Goal: Task Accomplishment & Management: Manage account settings

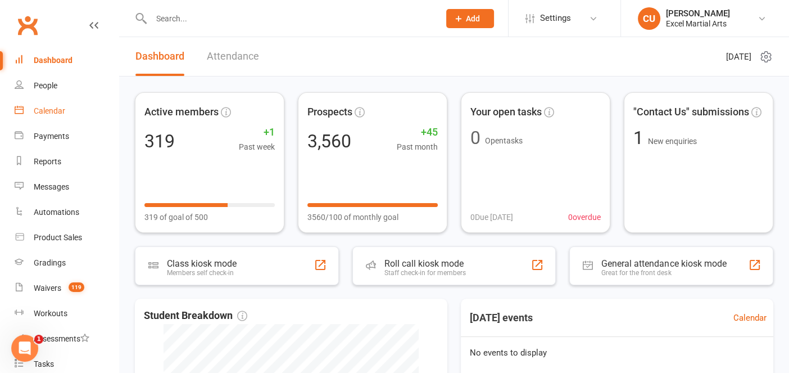
click at [62, 110] on div "Calendar" at bounding box center [49, 110] width 31 height 9
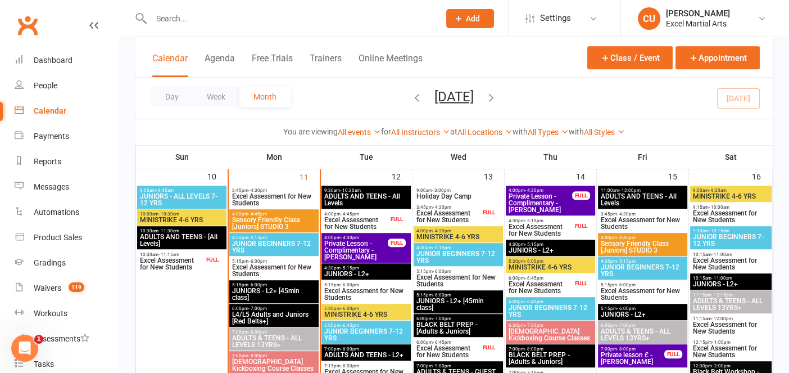
scroll to position [759, 0]
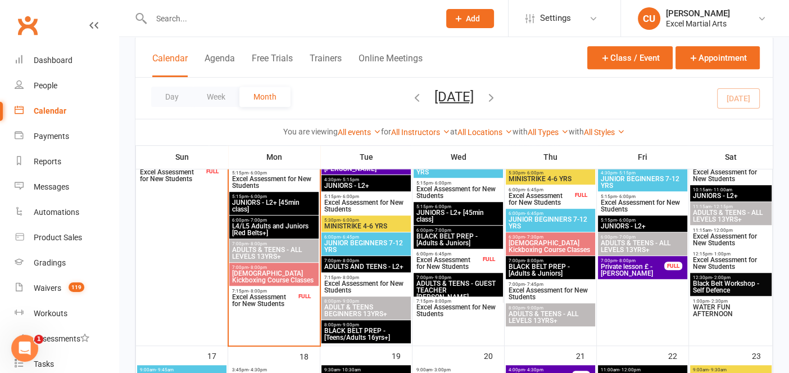
click at [253, 286] on div "7:15pm - 8:00pm Excel Assessment for New Students FULL" at bounding box center [273, 297] width 89 height 23
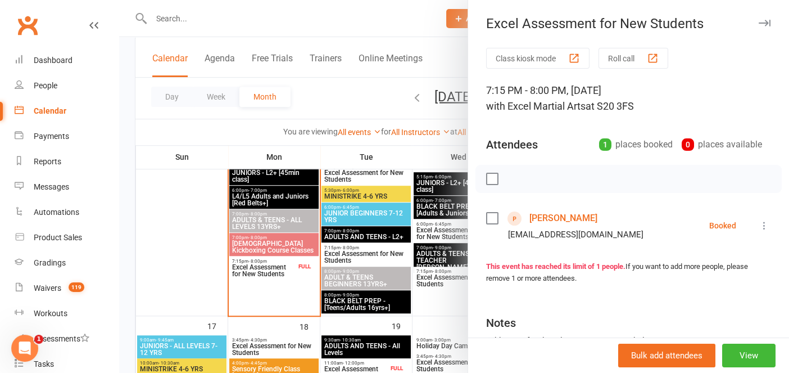
click at [557, 215] on link "[PERSON_NAME]" at bounding box center [563, 218] width 68 height 18
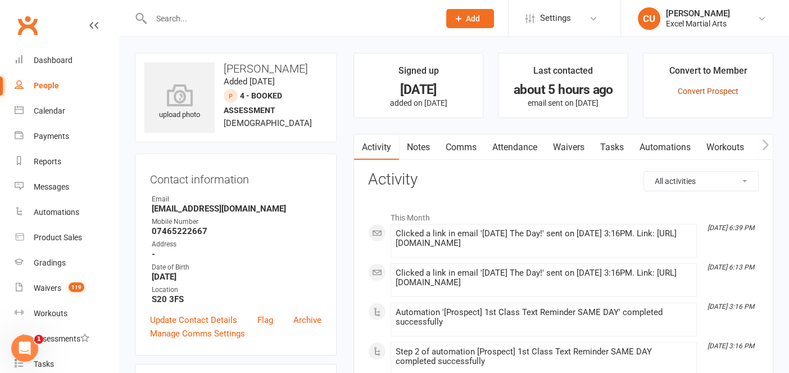
click at [726, 87] on link "Convert Prospect" at bounding box center [708, 91] width 61 height 9
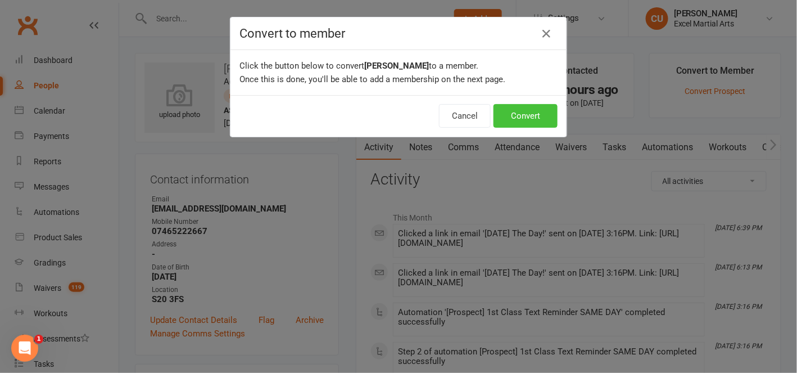
click at [515, 121] on button "Convert" at bounding box center [525, 116] width 64 height 24
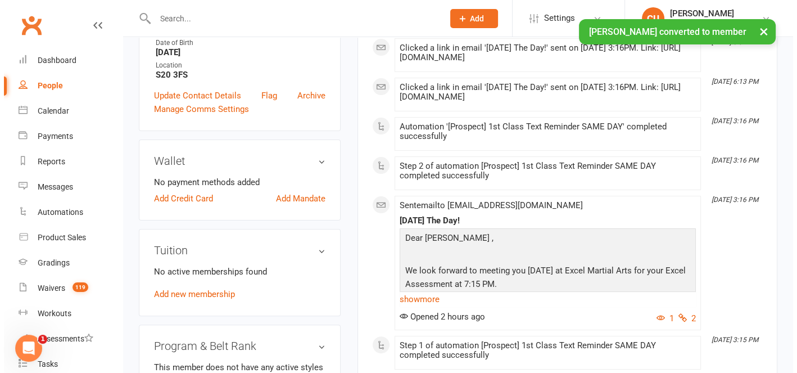
scroll to position [295, 0]
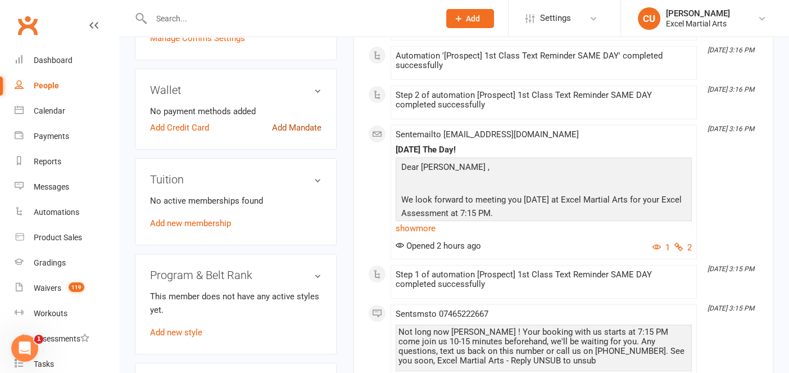
click at [297, 124] on link "Add Mandate" at bounding box center [296, 127] width 49 height 13
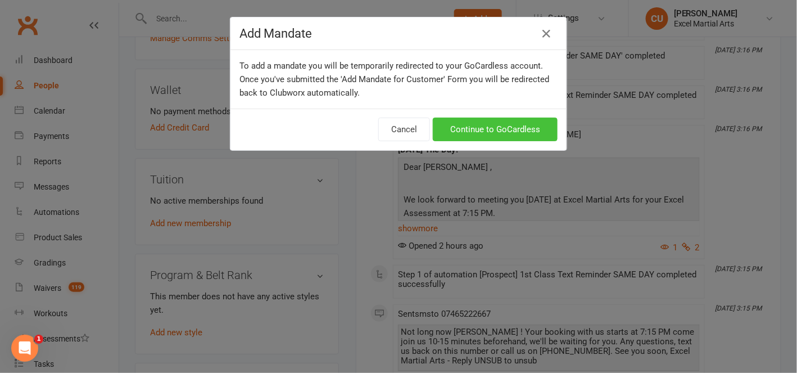
click at [453, 135] on link "Continue to GoCardless" at bounding box center [495, 129] width 125 height 24
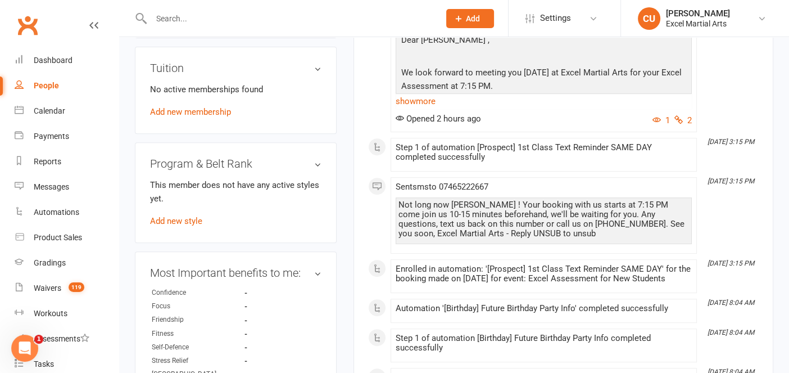
scroll to position [422, 0]
click at [221, 112] on link "Add new membership" at bounding box center [190, 112] width 81 height 10
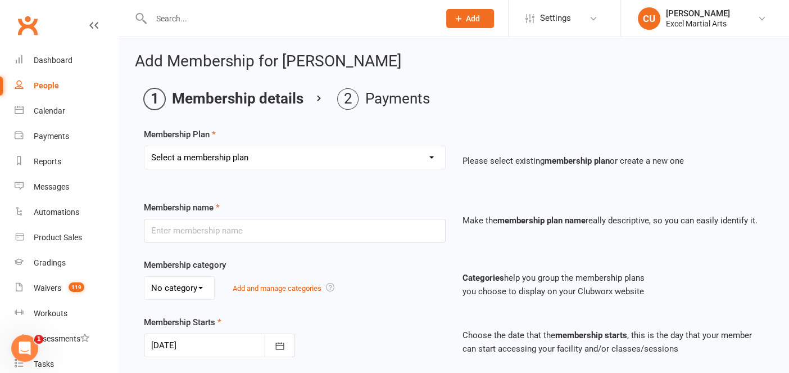
click at [279, 146] on select "Select a membership plan Create new Membership Plan EE Sibling Pass [2 Wk] EE -…" at bounding box center [294, 157] width 301 height 22
select select "7"
click at [144, 146] on select "Select a membership plan Create new Membership Plan EE Sibling Pass [2 Wk] EE -…" at bounding box center [294, 157] width 301 height 22
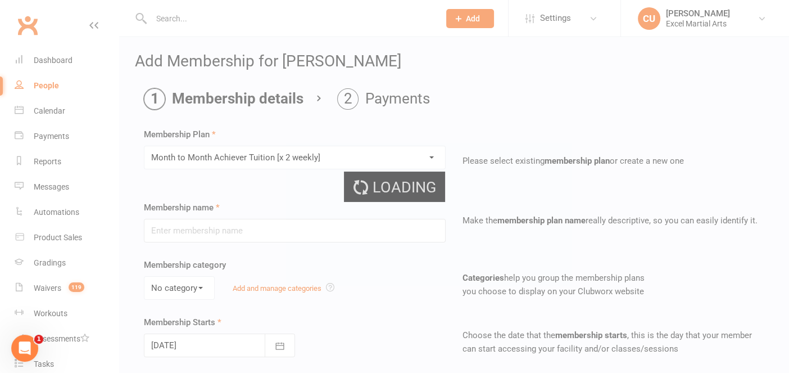
type input "Month to Month Achiever Tuition [x 2 weekly]"
select select "2"
type input "0"
type input "9"
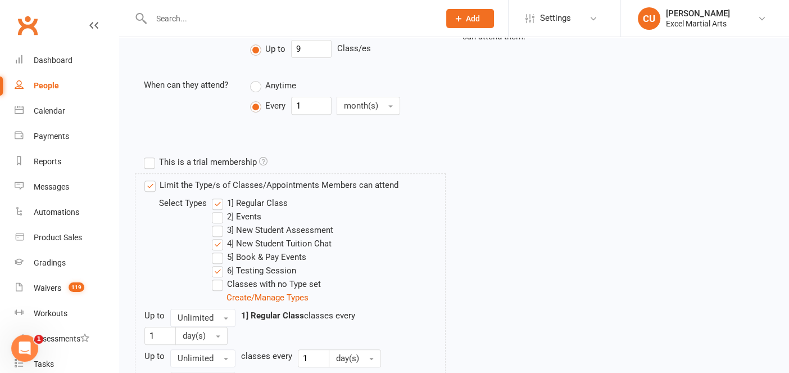
scroll to position [646, 0]
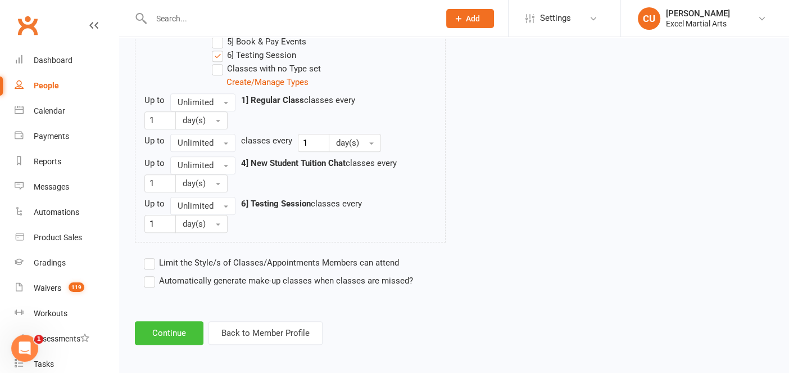
click at [180, 321] on button "Continue" at bounding box center [169, 333] width 69 height 24
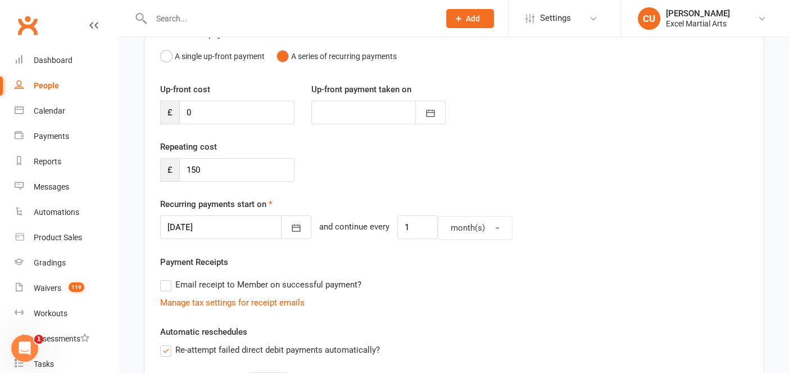
scroll to position [116, 0]
click at [291, 225] on button "button" at bounding box center [296, 227] width 30 height 24
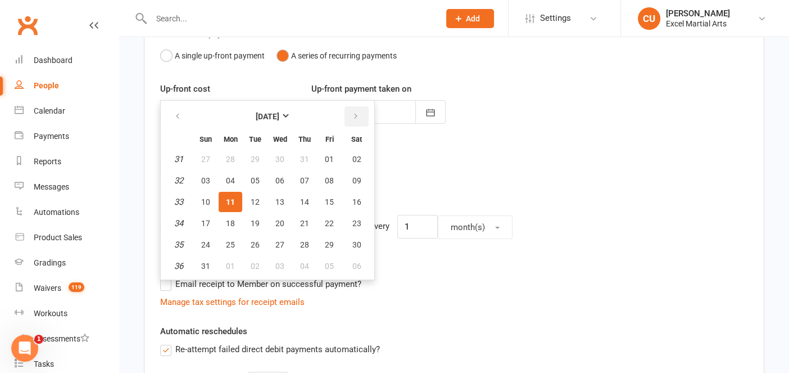
click at [352, 115] on icon "button" at bounding box center [356, 116] width 8 height 9
click at [227, 202] on span "15" at bounding box center [230, 201] width 9 height 9
type input "[DATE]"
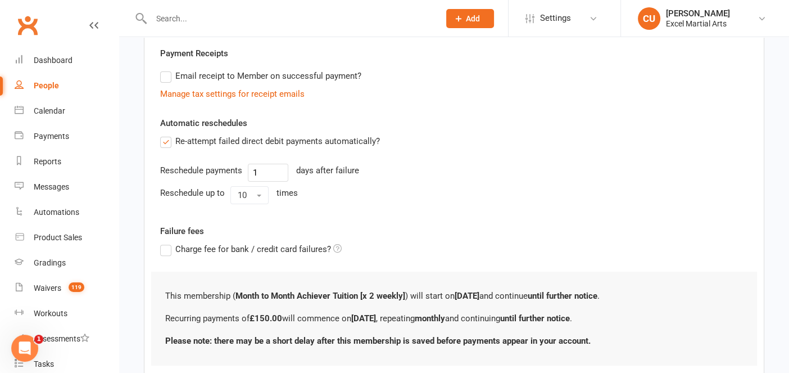
scroll to position [397, 0]
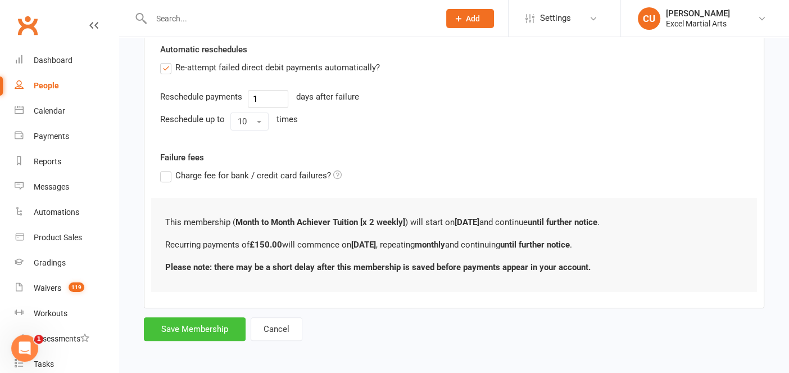
click at [197, 321] on button "Save Membership" at bounding box center [195, 329] width 102 height 24
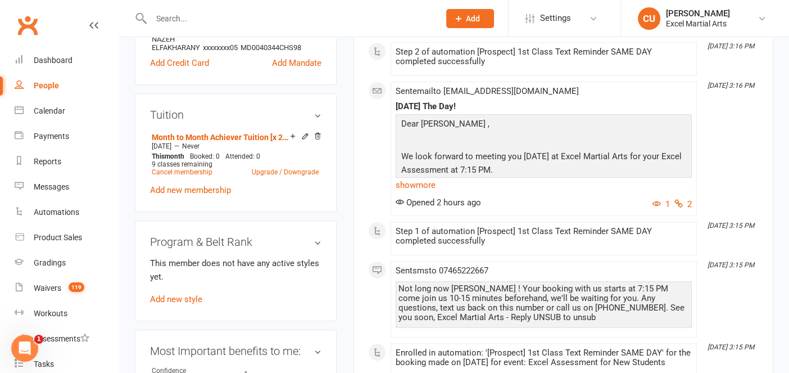
scroll to position [381, 0]
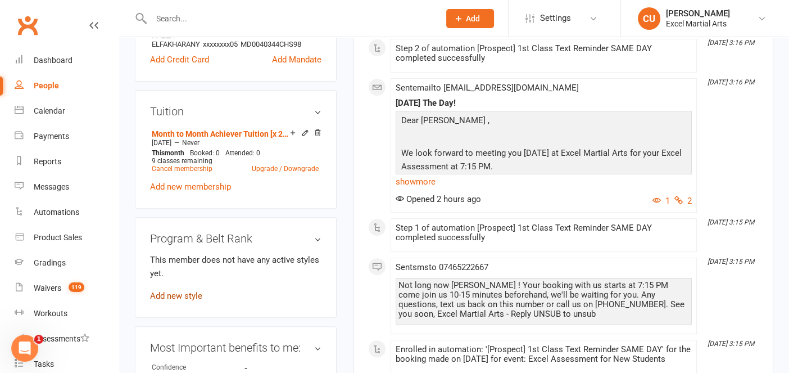
click at [184, 292] on link "Add new style" at bounding box center [176, 296] width 52 height 10
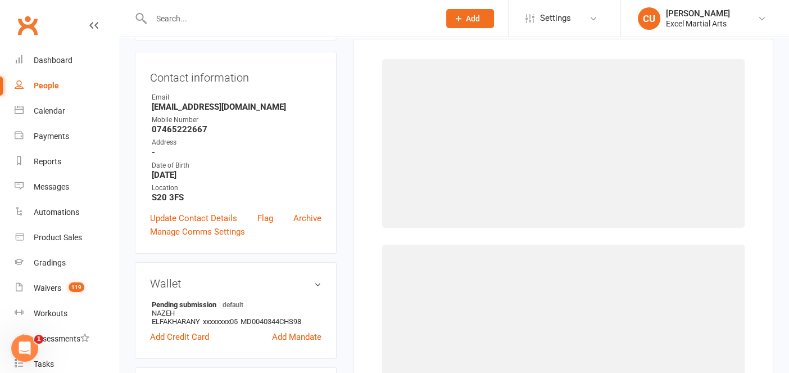
scroll to position [85, 0]
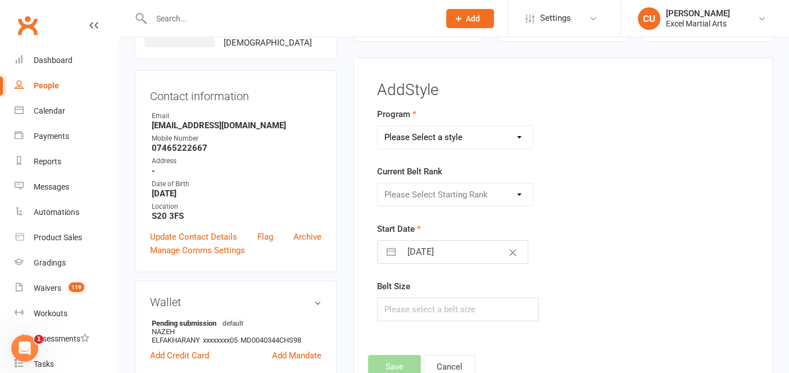
click at [506, 134] on select "Please Select a style Adults & Teens Juniors Ministrike" at bounding box center [455, 137] width 155 height 22
select select "1540"
click at [378, 126] on select "Please Select a style Adults & Teens Juniors Ministrike" at bounding box center [455, 137] width 155 height 22
click at [462, 197] on select "Please Select Starting Rank Excel Experience White Belt Yellow Belt Orange Belt…" at bounding box center [455, 194] width 155 height 22
select select "14923"
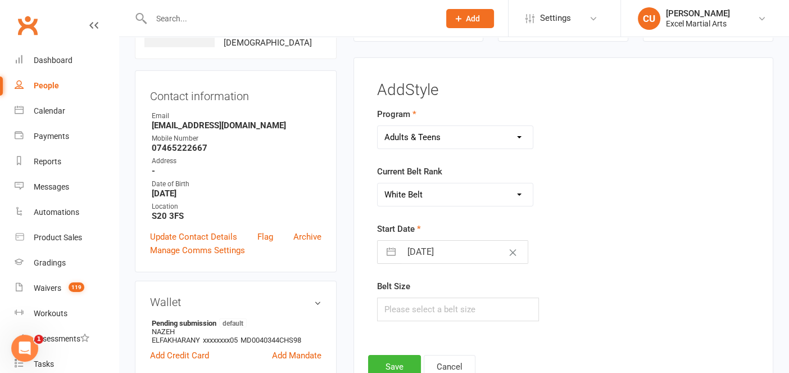
click at [378, 183] on select "Please Select Starting Rank Excel Experience White Belt Yellow Belt Orange Belt…" at bounding box center [455, 194] width 155 height 22
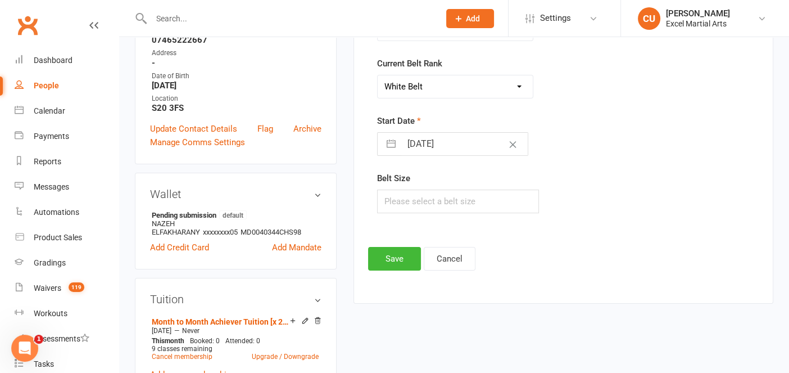
scroll to position [193, 0]
click at [380, 254] on button "Save" at bounding box center [394, 259] width 53 height 24
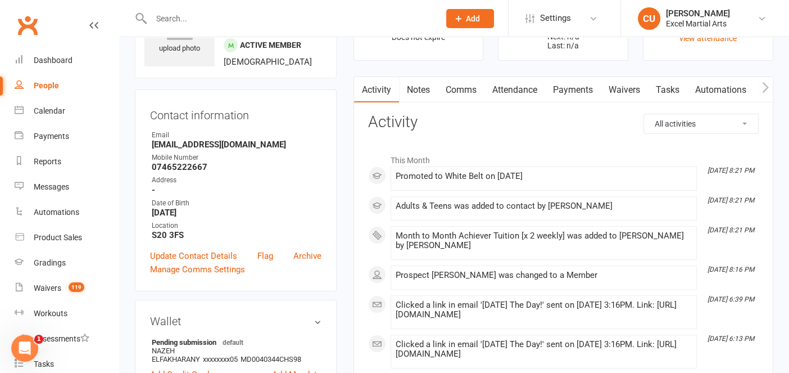
scroll to position [0, 0]
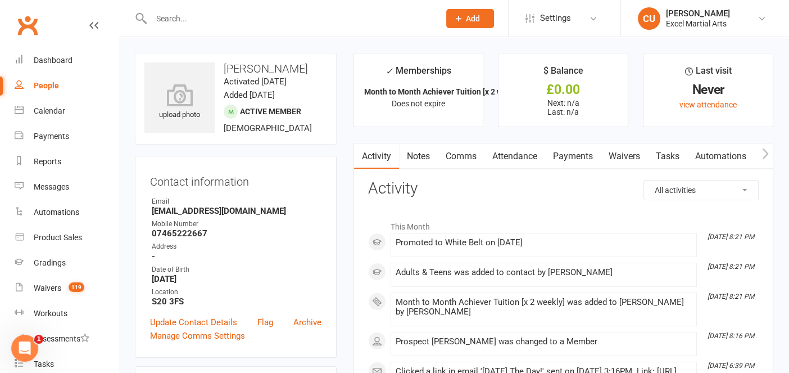
click at [571, 156] on link "Payments" at bounding box center [573, 156] width 56 height 26
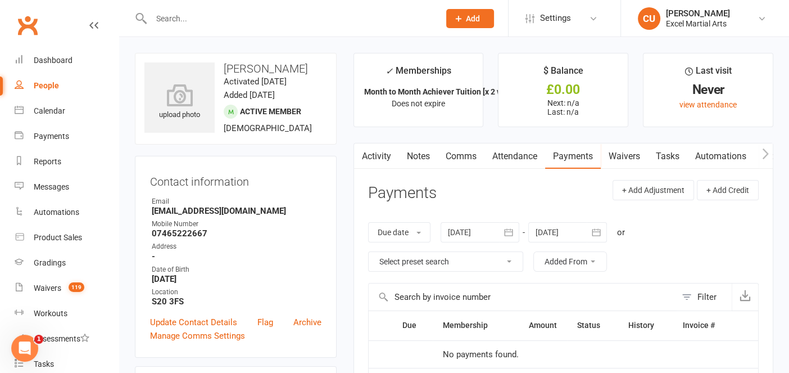
scroll to position [156, 0]
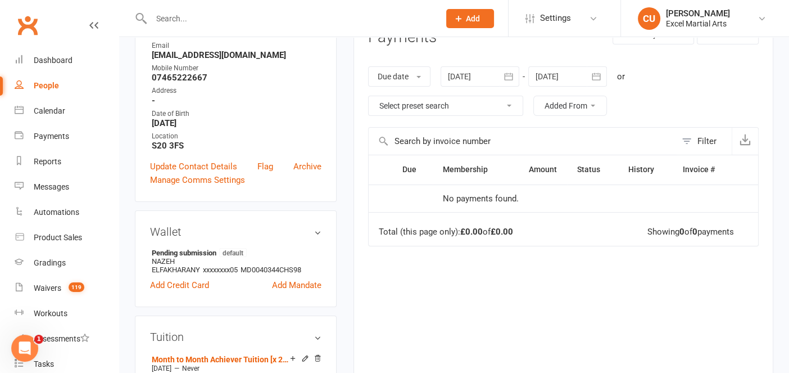
click at [593, 77] on icon "button" at bounding box center [596, 75] width 8 height 7
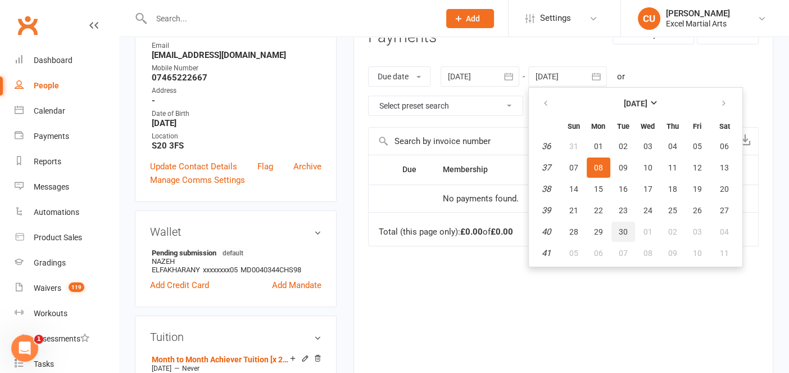
click at [628, 230] on button "30" at bounding box center [623, 231] width 24 height 20
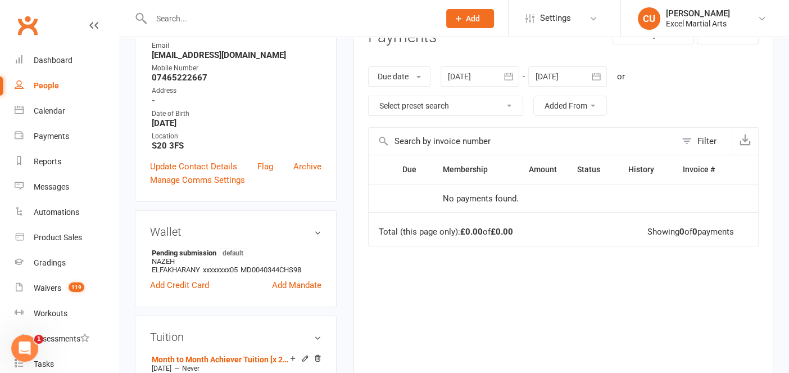
click at [587, 82] on div at bounding box center [567, 76] width 79 height 20
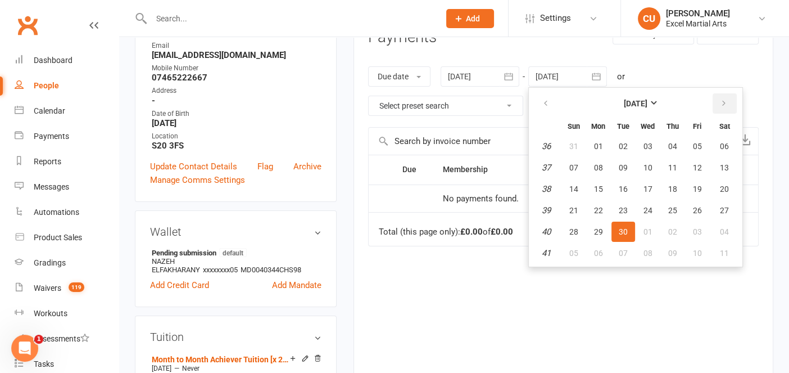
click at [722, 108] on button "button" at bounding box center [725, 103] width 24 height 20
click at [702, 187] on button "17" at bounding box center [698, 189] width 24 height 20
type input "[DATE]"
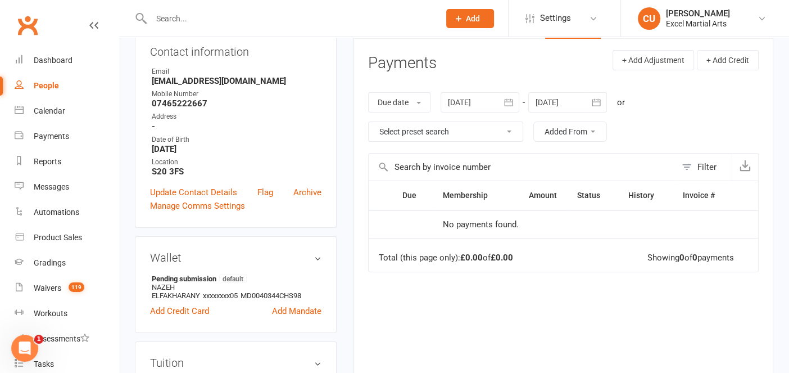
scroll to position [136, 0]
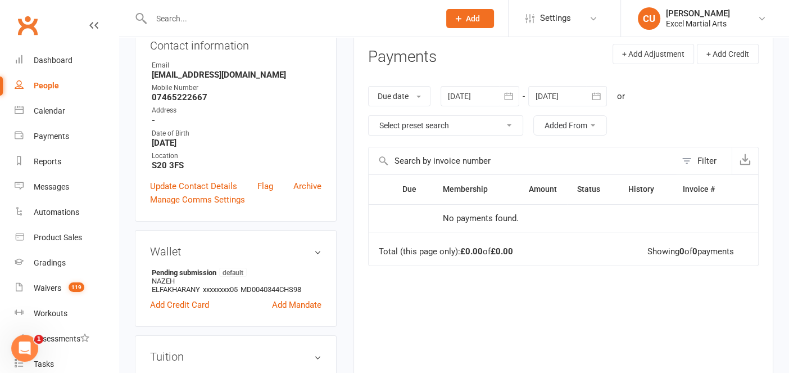
click at [600, 95] on icon "button" at bounding box center [596, 95] width 11 height 11
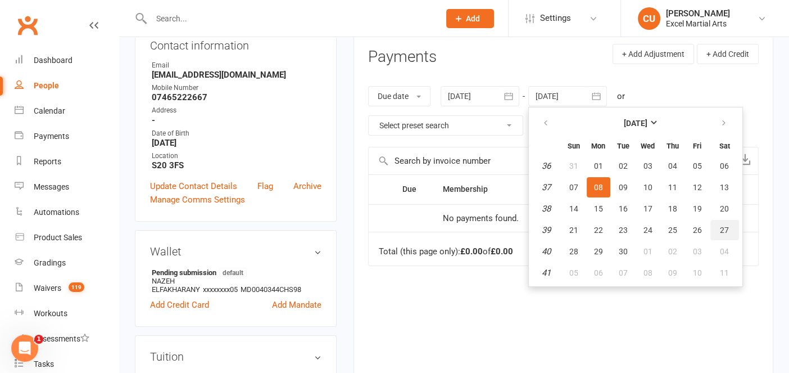
click at [714, 225] on button "27" at bounding box center [724, 230] width 29 height 20
type input "27 Sep 2025"
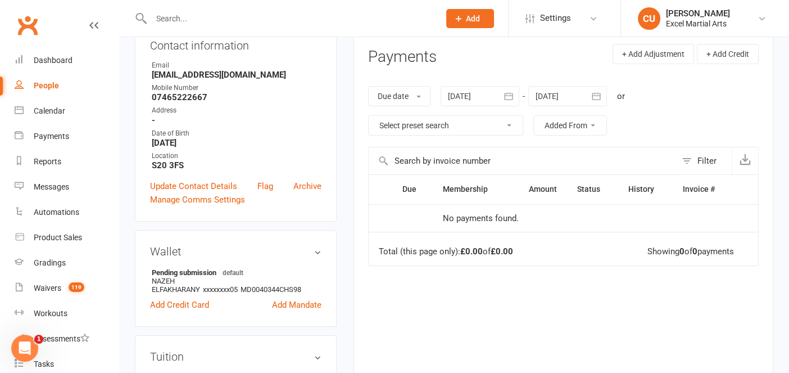
scroll to position [317, 0]
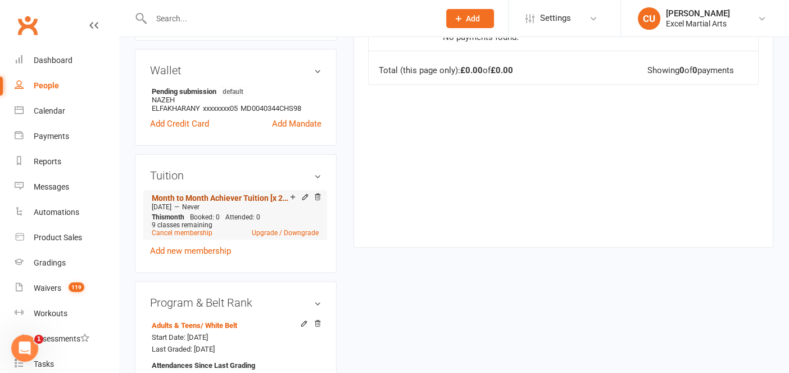
click at [212, 197] on link "Month to Month Achiever Tuition [x 2 weekly]" at bounding box center [221, 197] width 138 height 9
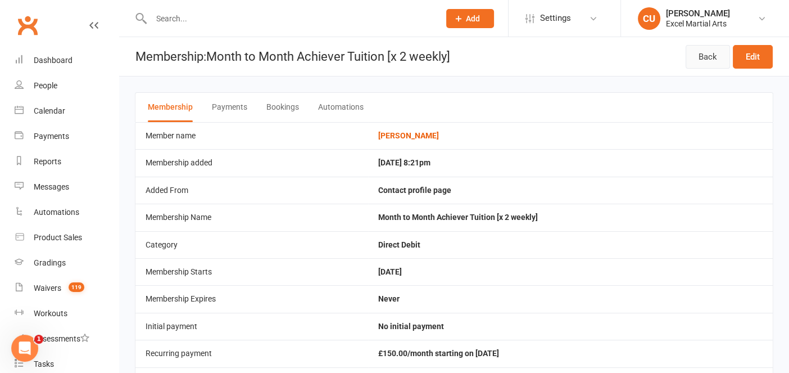
click at [706, 59] on link "Back" at bounding box center [708, 57] width 44 height 24
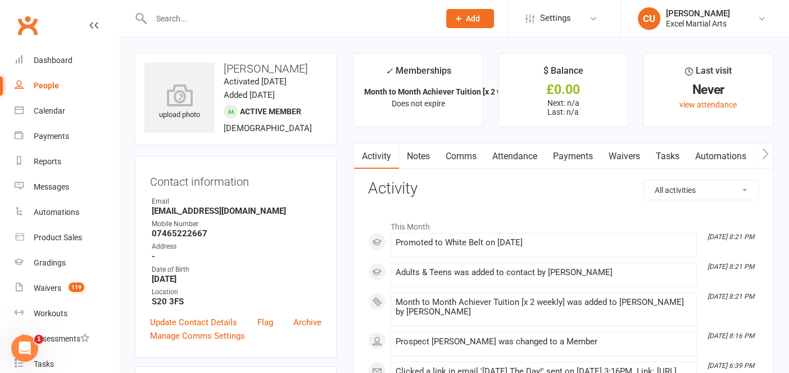
click at [560, 154] on link "Payments" at bounding box center [573, 156] width 56 height 26
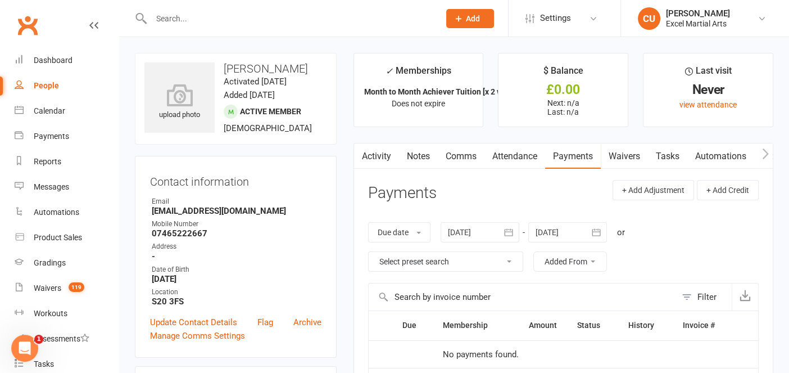
click at [604, 230] on button "button" at bounding box center [597, 232] width 20 height 20
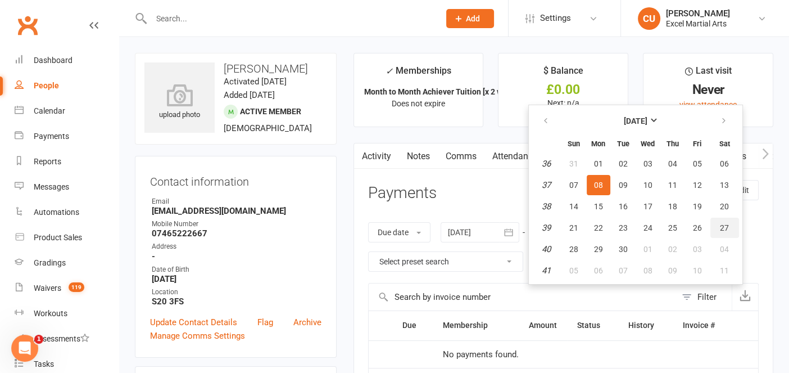
click at [720, 225] on span "27" at bounding box center [724, 227] width 9 height 9
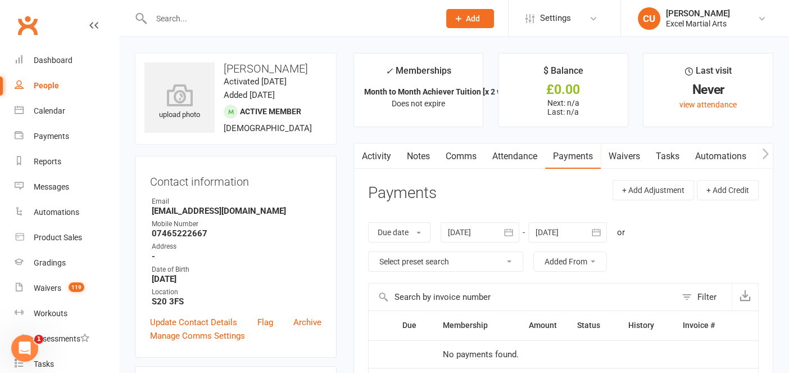
click at [596, 233] on icon "button" at bounding box center [596, 231] width 11 height 11
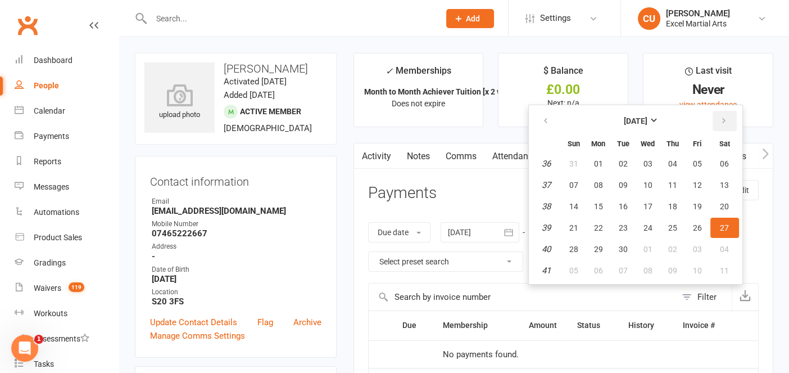
click at [720, 117] on icon "button" at bounding box center [724, 120] width 8 height 9
click at [692, 230] on button "24" at bounding box center [698, 227] width 24 height 20
type input "24 Oct 2025"
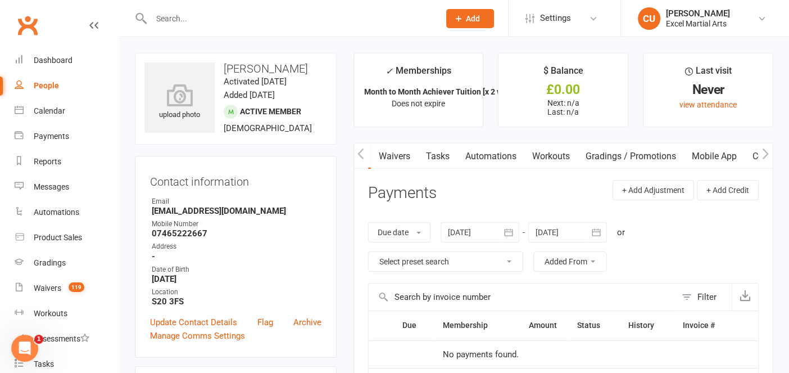
scroll to position [0, 233]
click at [701, 153] on link "Mobile App" at bounding box center [711, 156] width 61 height 26
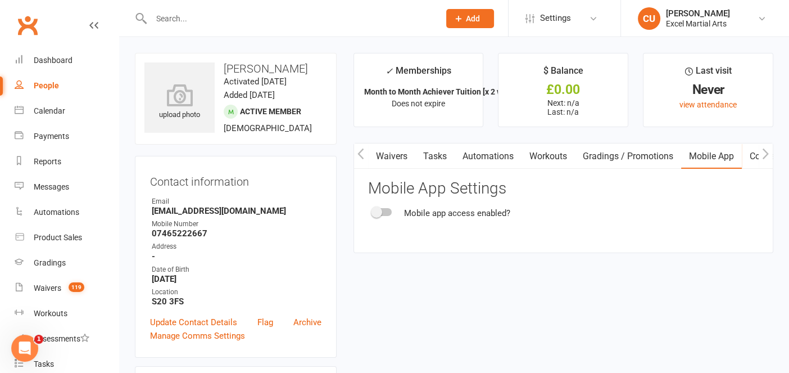
click at [371, 206] on div "Mobile app access enabled?" at bounding box center [563, 212] width 391 height 13
click at [375, 211] on span at bounding box center [376, 211] width 11 height 11
click at [373, 210] on input "checkbox" at bounding box center [373, 210] width 0 height 0
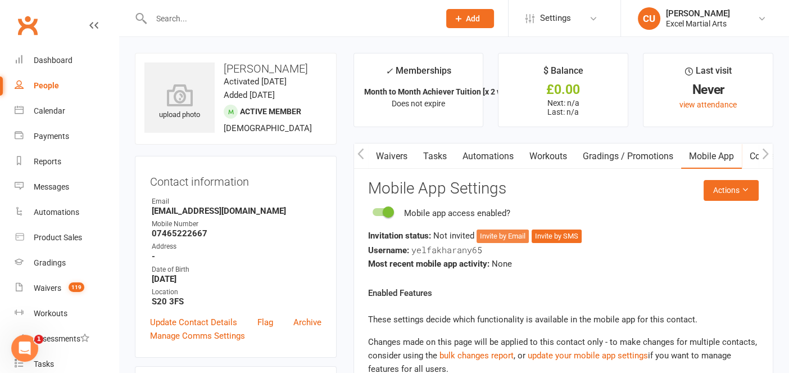
click at [492, 232] on button "Invite by Email" at bounding box center [503, 235] width 52 height 13
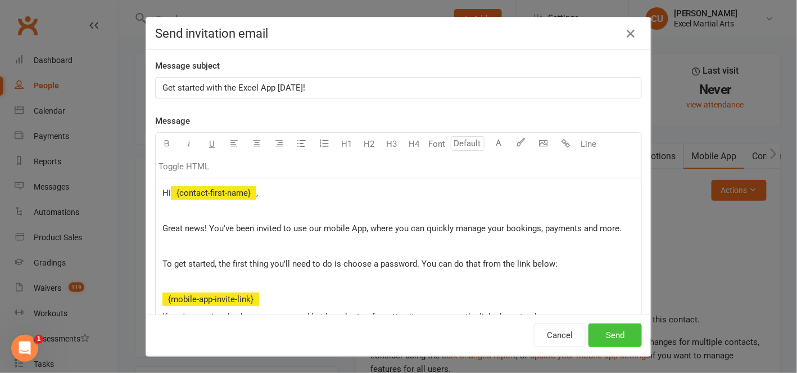
click at [604, 336] on button "Send" at bounding box center [614, 335] width 53 height 24
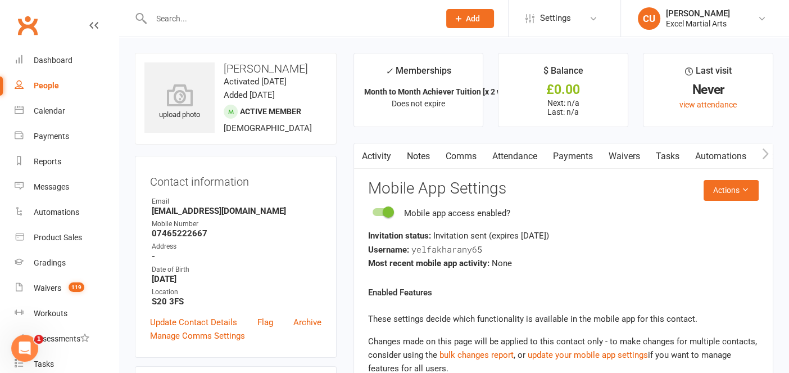
click at [577, 156] on link "Payments" at bounding box center [573, 156] width 56 height 26
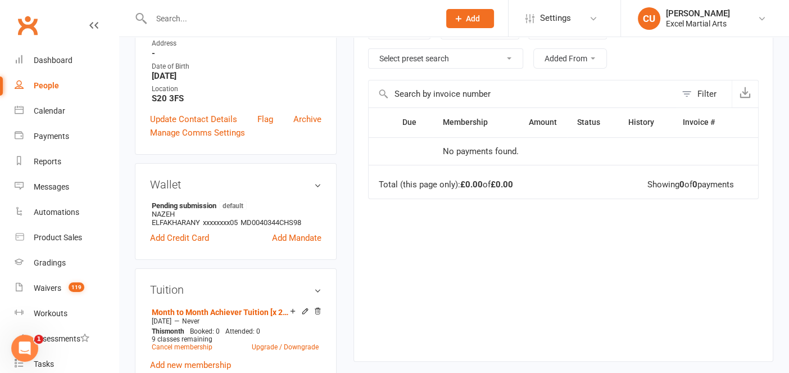
scroll to position [205, 0]
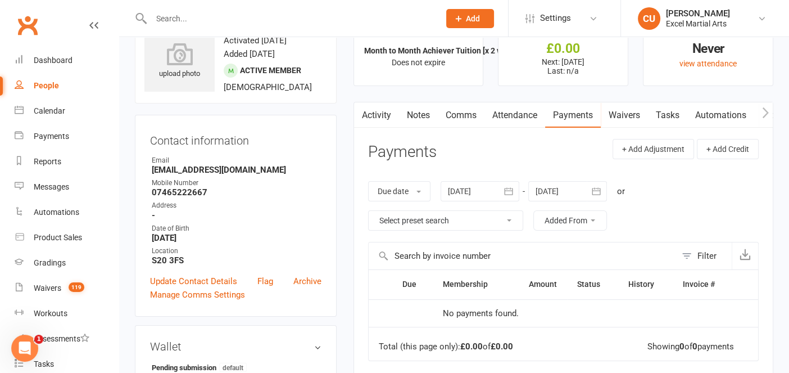
scroll to position [41, 0]
click at [604, 198] on button "button" at bounding box center [597, 191] width 20 height 20
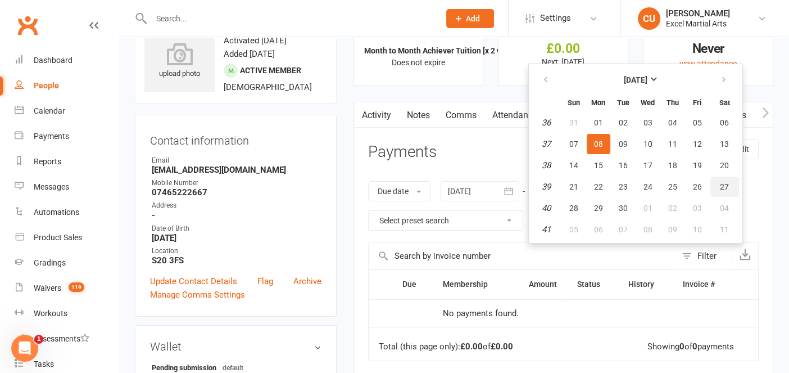
click at [720, 183] on span "27" at bounding box center [724, 186] width 9 height 9
type input "27 Sep 2025"
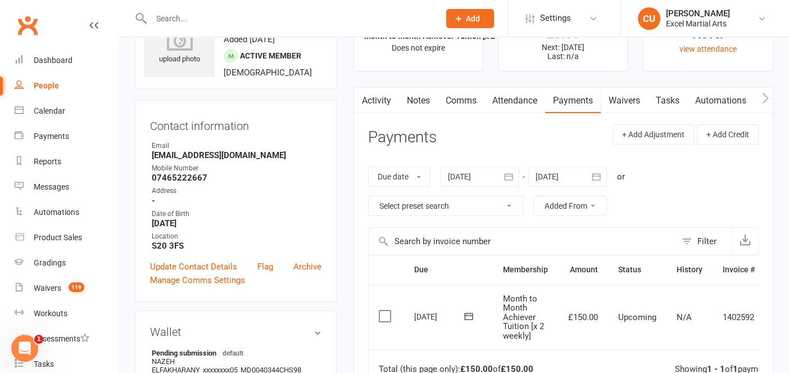
scroll to position [30, 0]
